Goal: Task Accomplishment & Management: Use online tool/utility

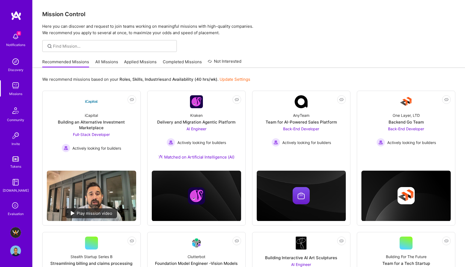
click at [17, 207] on icon at bounding box center [15, 206] width 10 height 10
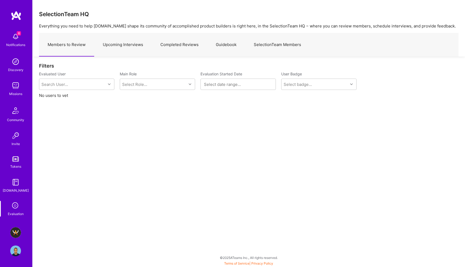
click at [130, 42] on link "Upcoming Interviews" at bounding box center [123, 44] width 58 height 23
click at [16, 233] on img at bounding box center [15, 232] width 11 height 11
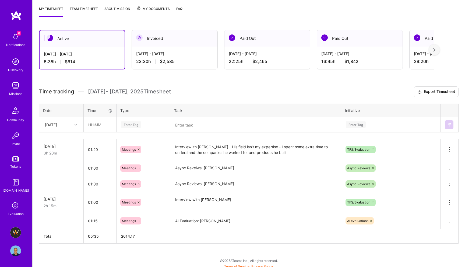
scroll to position [71, 0]
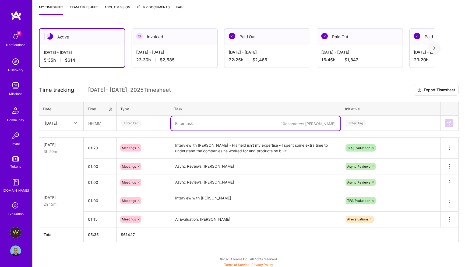
click at [198, 125] on textarea at bounding box center [255, 123] width 169 height 14
paste textarea "He has solid hands-on experience in building and optimizing data pipelines, inc…"
click at [216, 122] on textarea "AI Evaluation:" at bounding box center [255, 123] width 169 height 14
paste textarea "[PERSON_NAME]"
type textarea "AI Evaluation: [PERSON_NAME]"
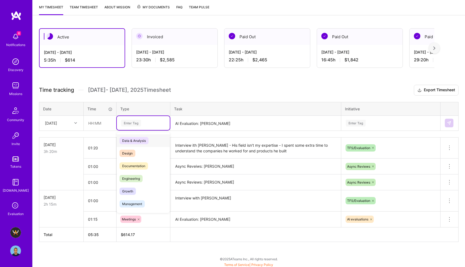
click at [131, 123] on div "Enter Tag" at bounding box center [131, 123] width 20 height 8
type input "mee"
click at [134, 141] on span "Meetings" at bounding box center [128, 140] width 19 height 7
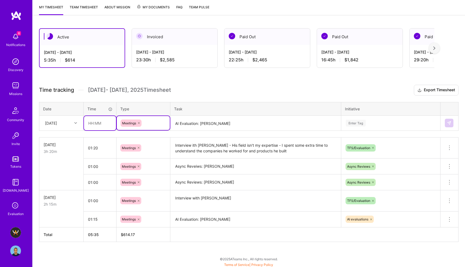
click at [92, 123] on input "text" at bounding box center [100, 123] width 32 height 14
type input "01:30"
click at [70, 125] on div "[DATE]" at bounding box center [57, 123] width 30 height 9
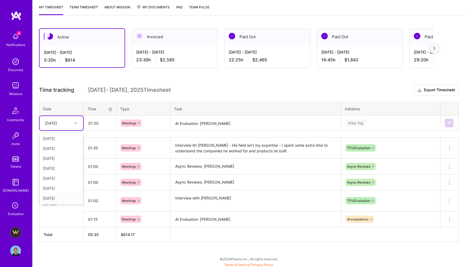
click at [63, 197] on div "[DATE]" at bounding box center [62, 198] width 44 height 10
click at [352, 121] on div "Enter Tag" at bounding box center [356, 123] width 20 height 8
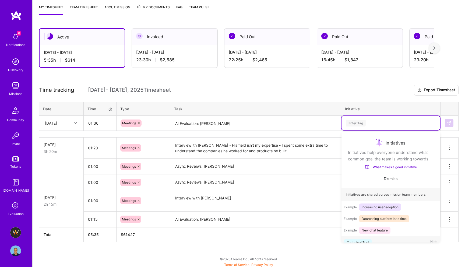
scroll to position [9, 0]
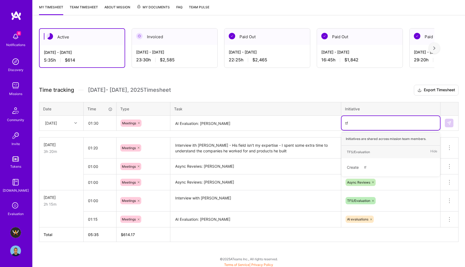
type input "tfs"
click at [362, 152] on div "TFS/Evaluation" at bounding box center [358, 152] width 23 height 6
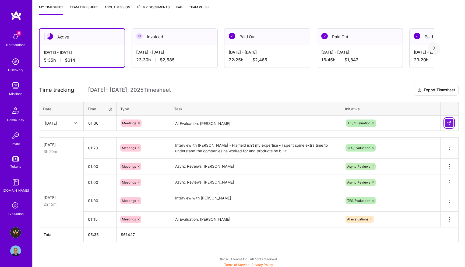
click at [450, 121] on img at bounding box center [449, 123] width 4 height 4
